Goal: Communication & Community: Connect with others

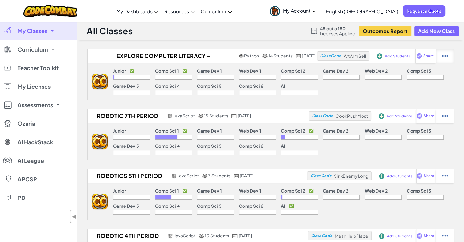
click at [449, 57] on div at bounding box center [445, 56] width 18 height 14
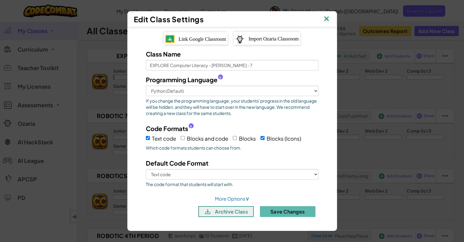
click at [324, 20] on img at bounding box center [327, 19] width 8 height 9
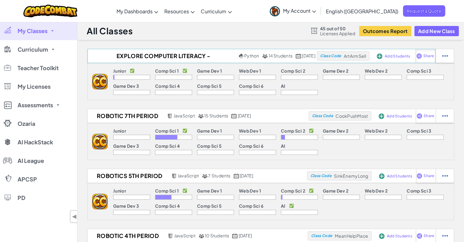
click at [424, 58] on span "Share" at bounding box center [429, 56] width 10 height 4
select select "write"
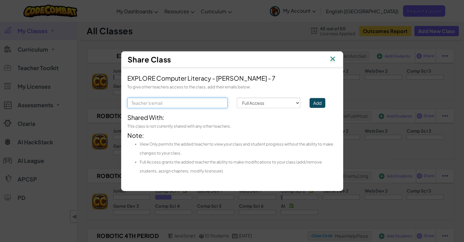
click at [174, 102] on input "text" at bounding box center [177, 103] width 100 height 10
type input "[PERSON_NAME][EMAIL_ADDRESS][PERSON_NAME][DOMAIN_NAME]"
click at [318, 105] on button "Add" at bounding box center [318, 103] width 16 height 10
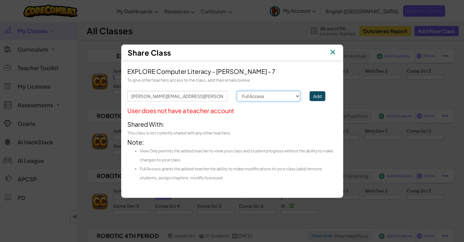
click at [272, 100] on select "Permission Full Access View Only" at bounding box center [269, 96] width 64 height 10
click at [301, 109] on div "User does not have a teacher account" at bounding box center [232, 110] width 210 height 9
click at [325, 98] on button "Add" at bounding box center [318, 96] width 16 height 10
click at [335, 55] on img at bounding box center [333, 52] width 8 height 9
